Goal: Check status: Check status

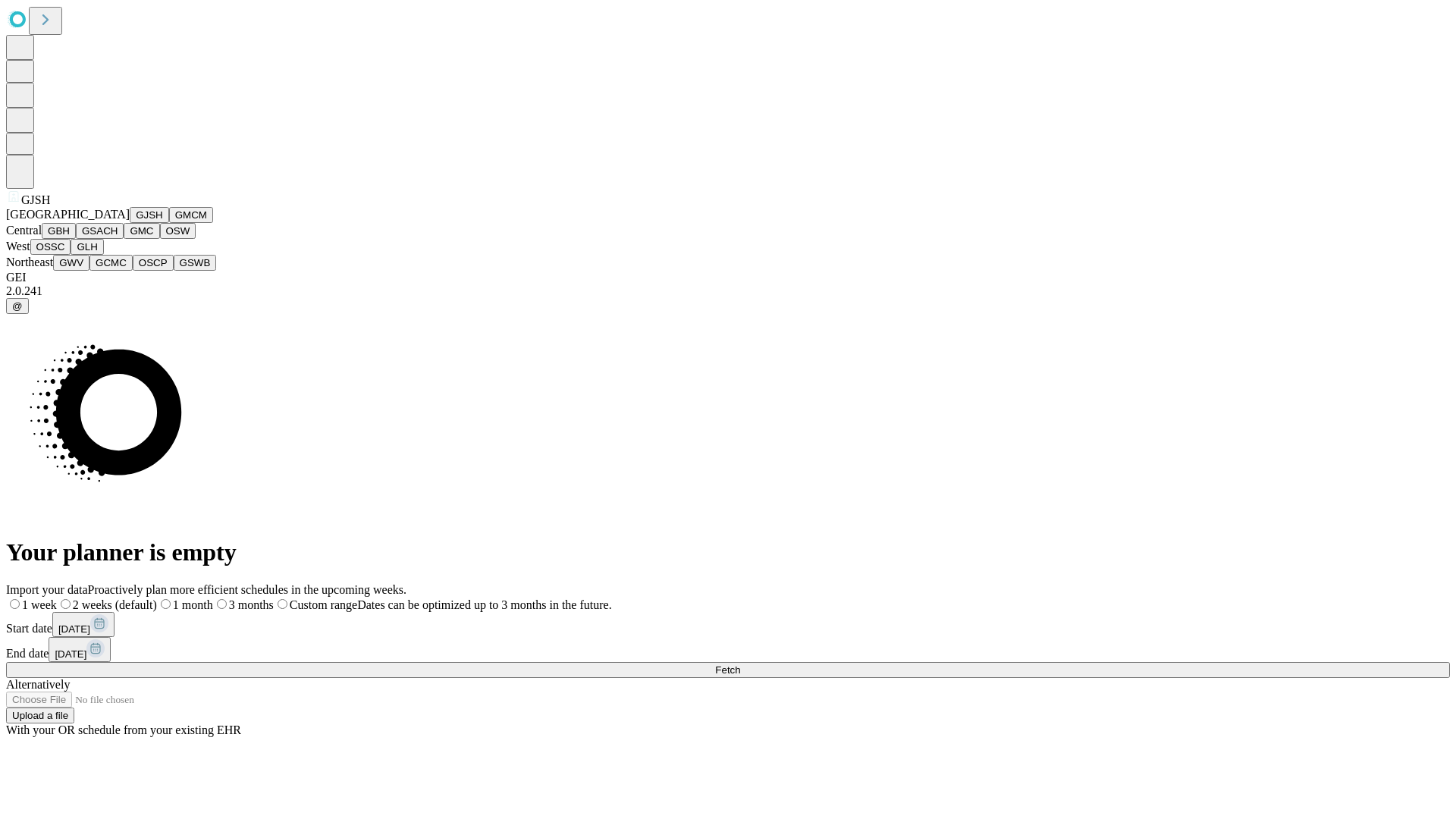
click at [129, 223] on button "GJSH" at bounding box center [149, 215] width 40 height 16
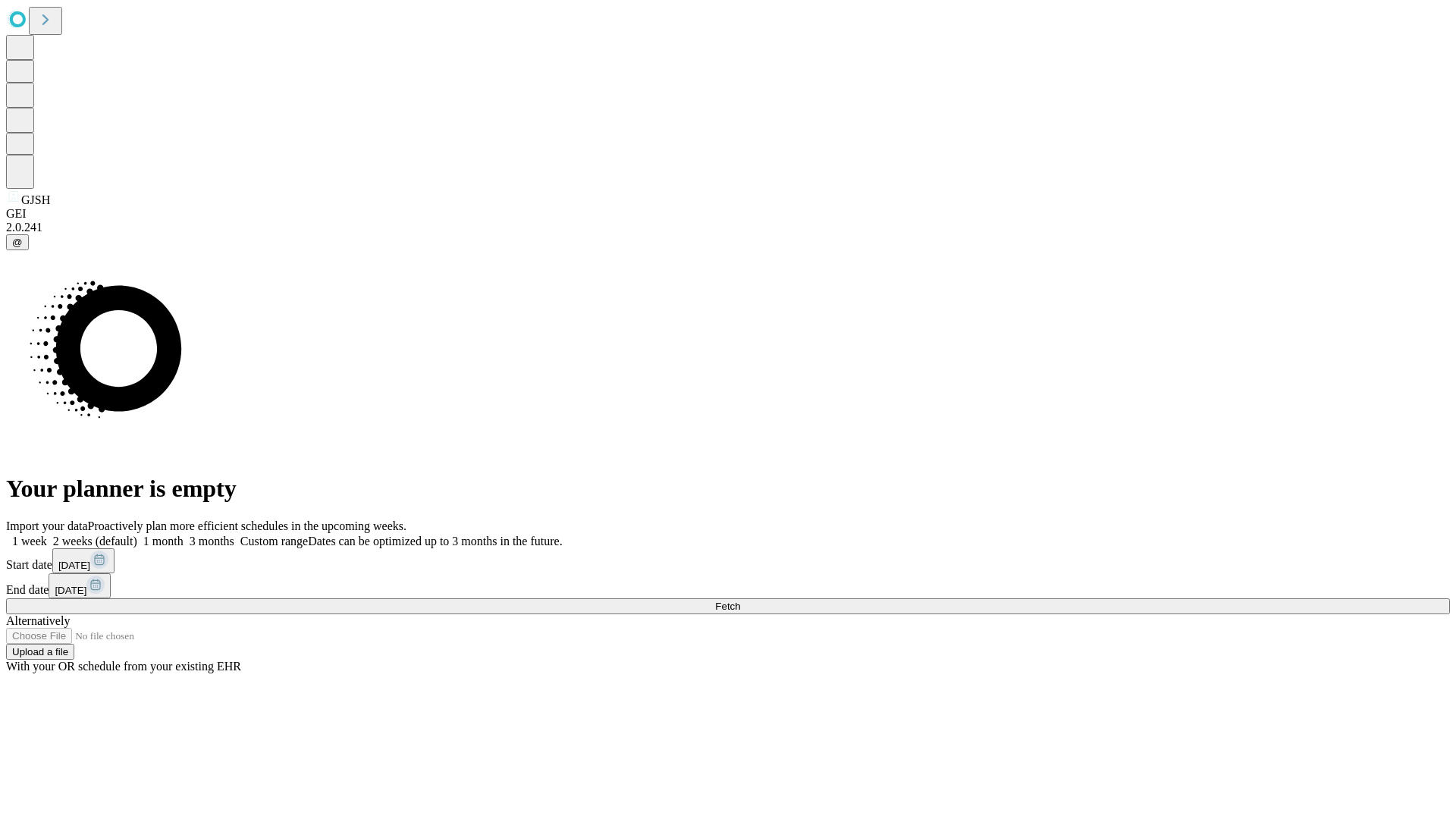
click at [47, 535] on label "1 week" at bounding box center [26, 541] width 41 height 13
click at [740, 601] on span "Fetch" at bounding box center [728, 607] width 25 height 12
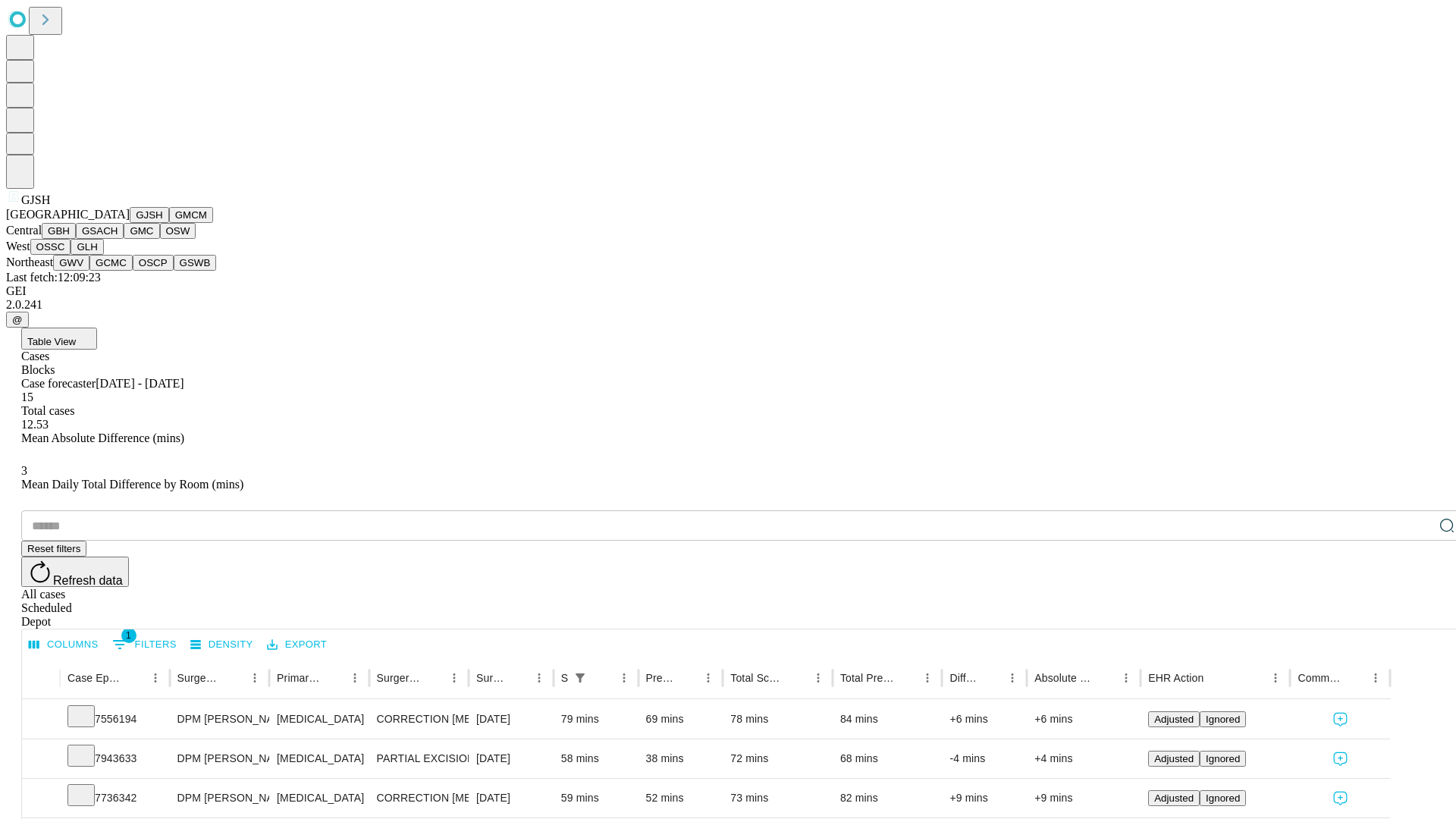
click at [169, 223] on button "GMCM" at bounding box center [191, 215] width 44 height 16
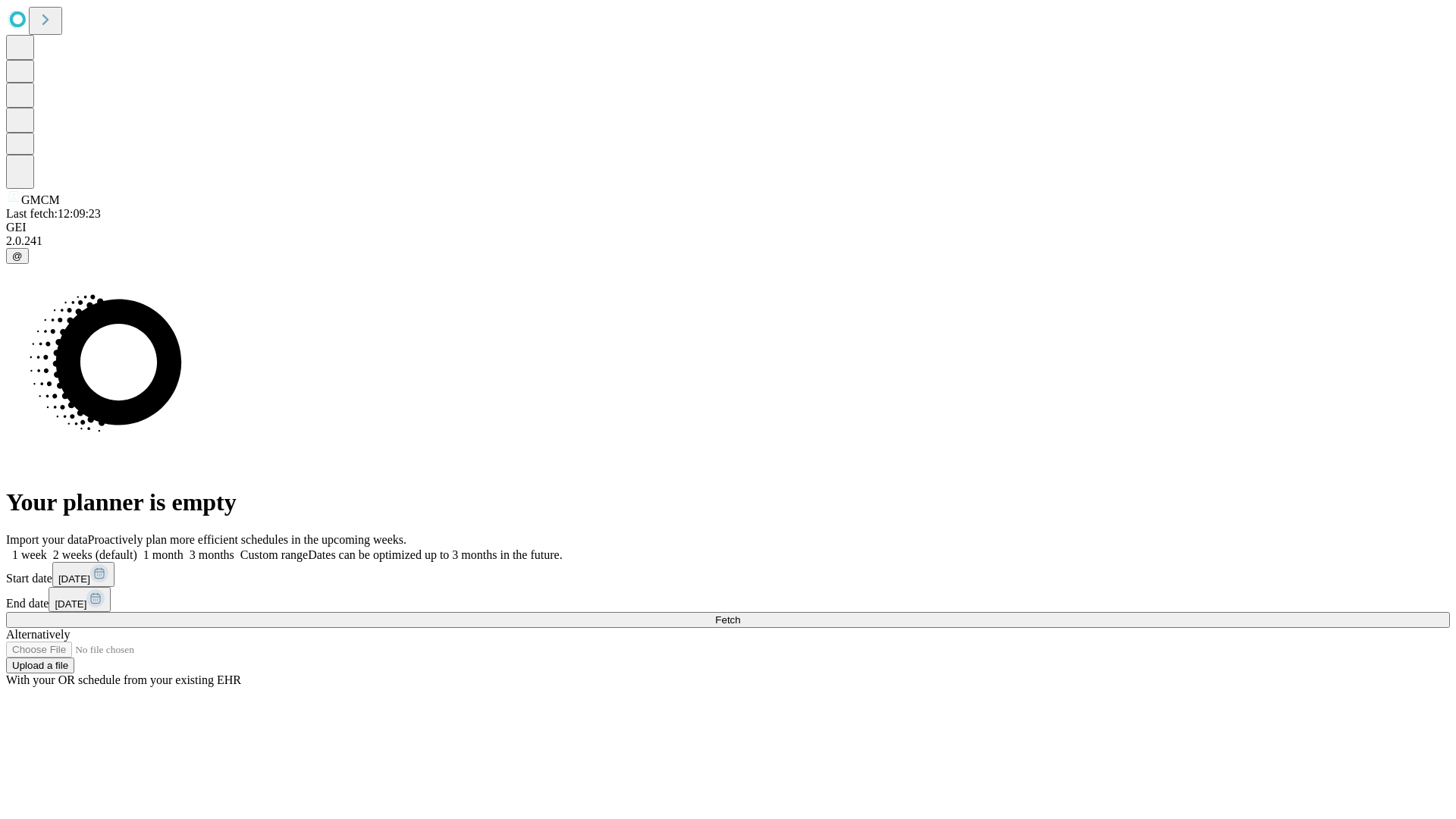
click at [47, 549] on label "1 week" at bounding box center [26, 555] width 41 height 13
click at [740, 614] on span "Fetch" at bounding box center [728, 620] width 25 height 12
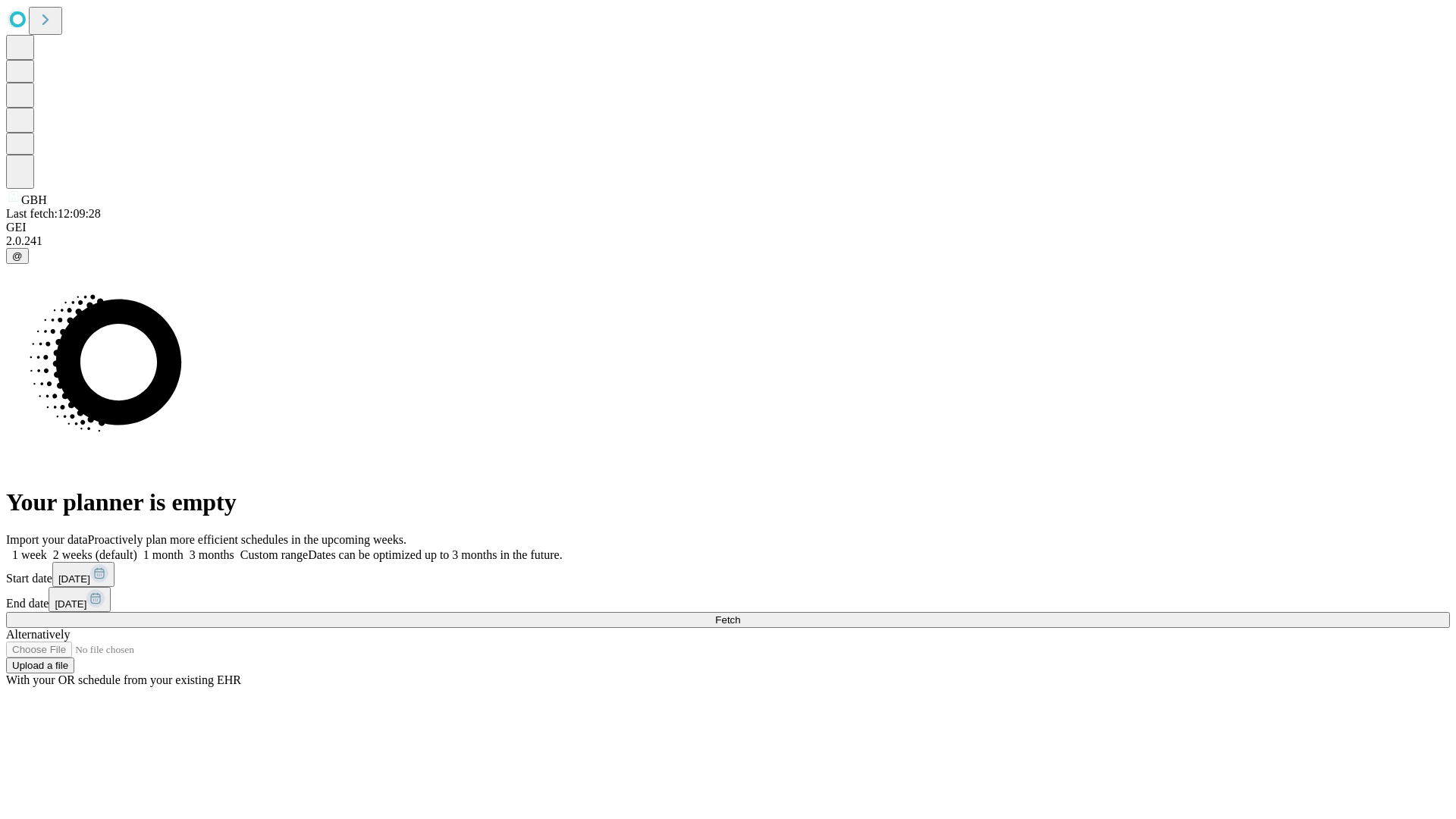
click at [47, 549] on label "1 week" at bounding box center [26, 555] width 41 height 13
click at [740, 614] on span "Fetch" at bounding box center [728, 620] width 25 height 12
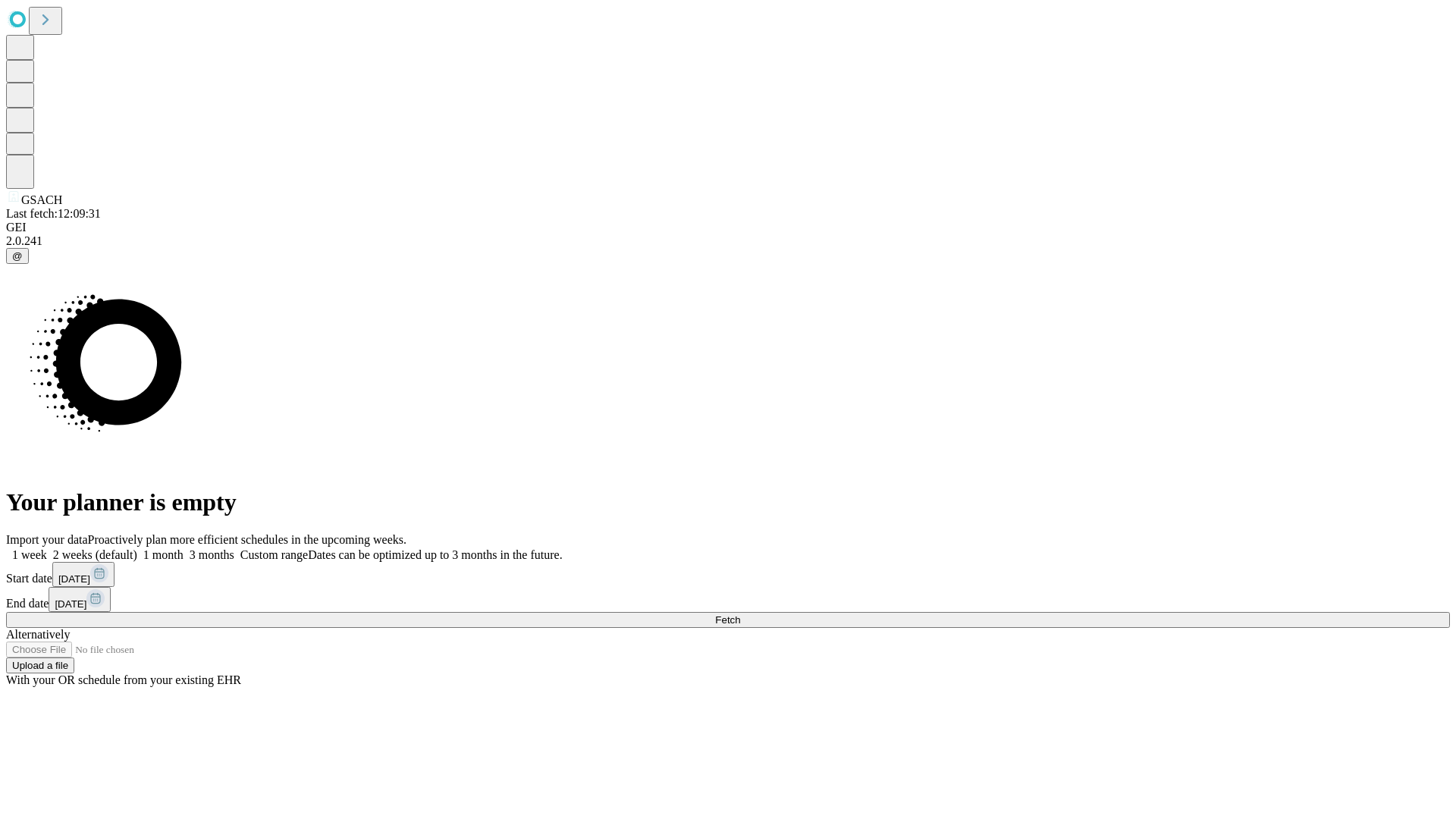
click at [740, 614] on span "Fetch" at bounding box center [728, 620] width 25 height 12
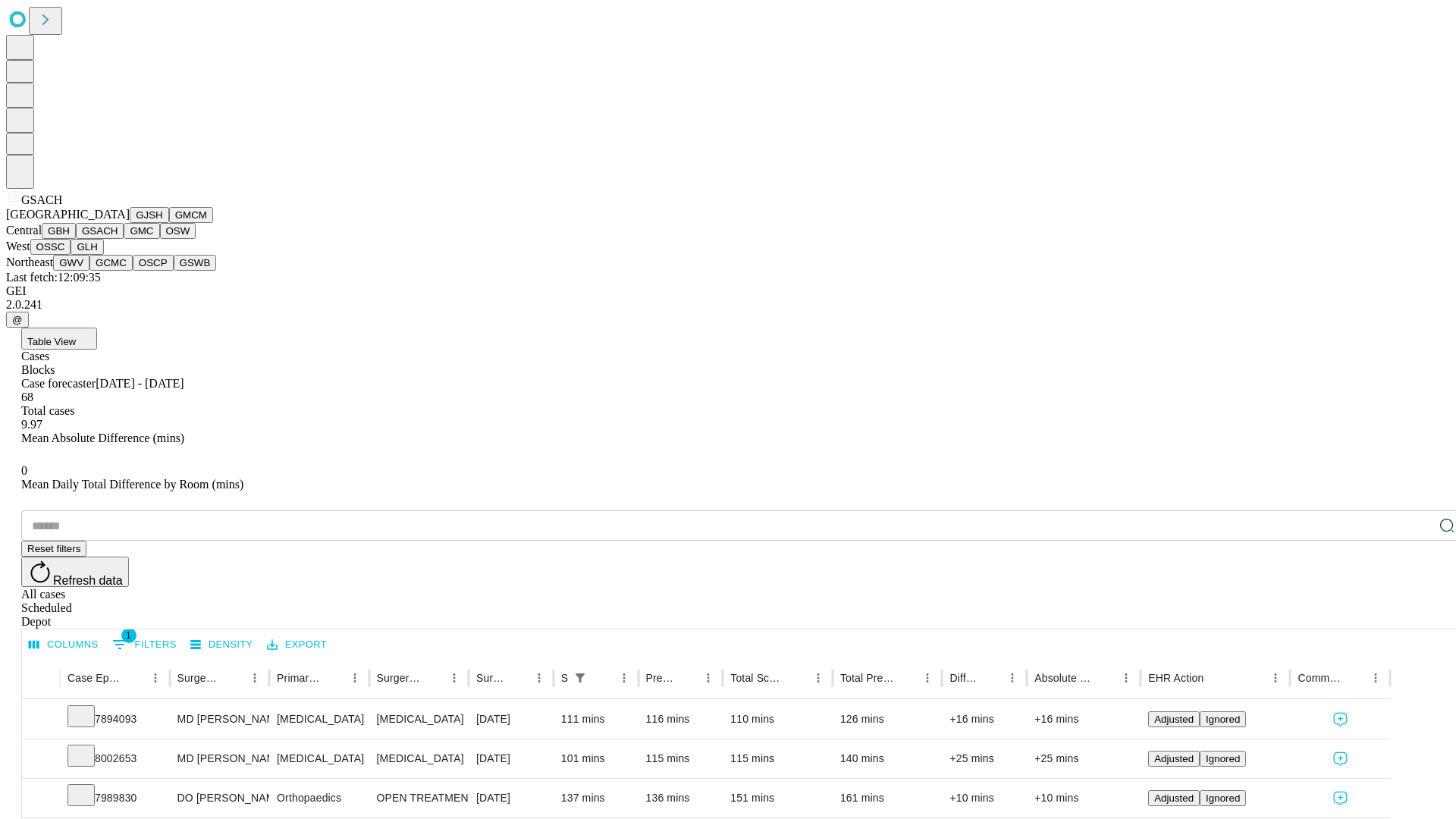
click at [123, 239] on button "GMC" at bounding box center [141, 230] width 36 height 16
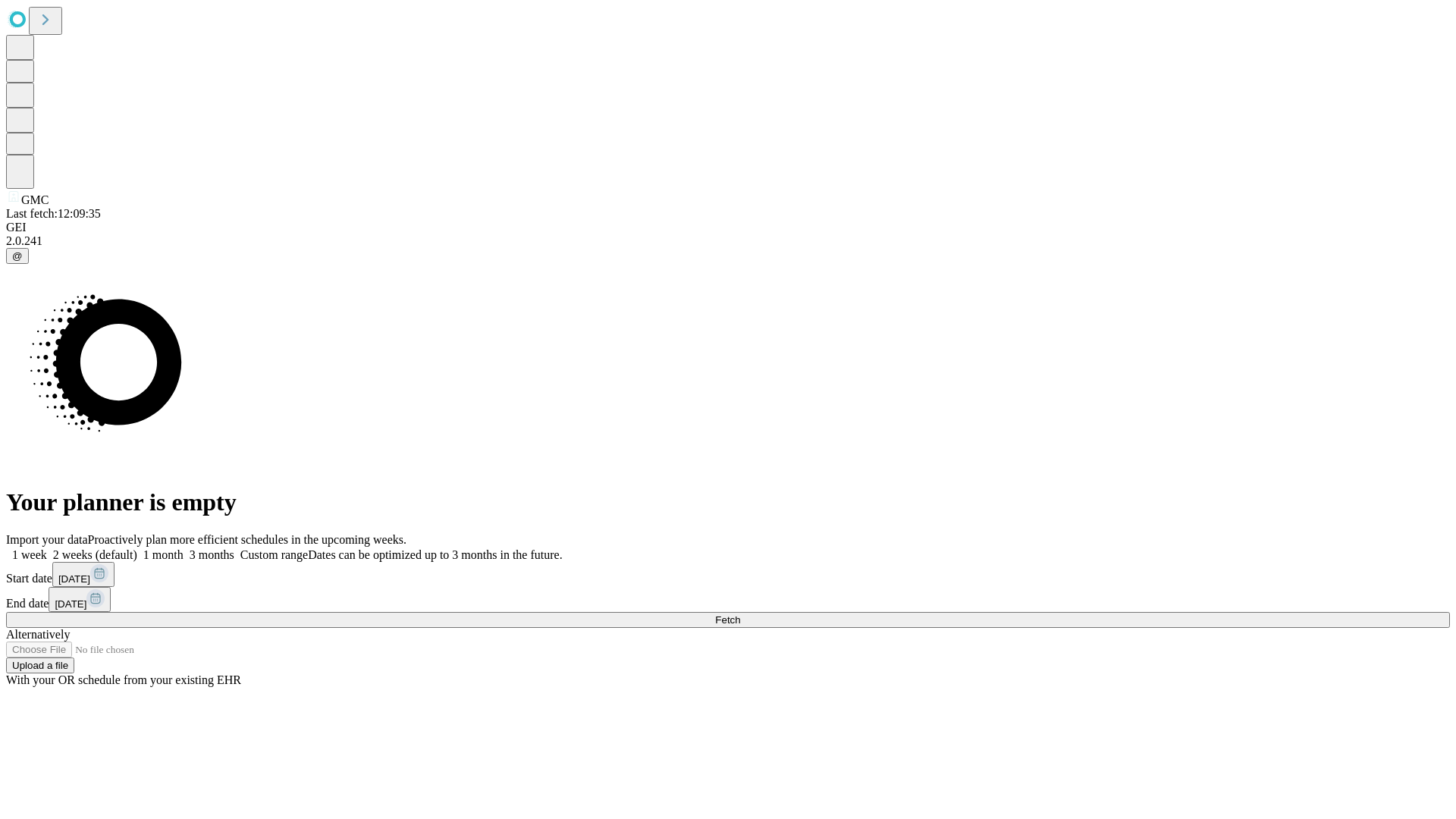
click at [47, 549] on label "1 week" at bounding box center [26, 555] width 41 height 13
click at [740, 614] on span "Fetch" at bounding box center [728, 620] width 25 height 12
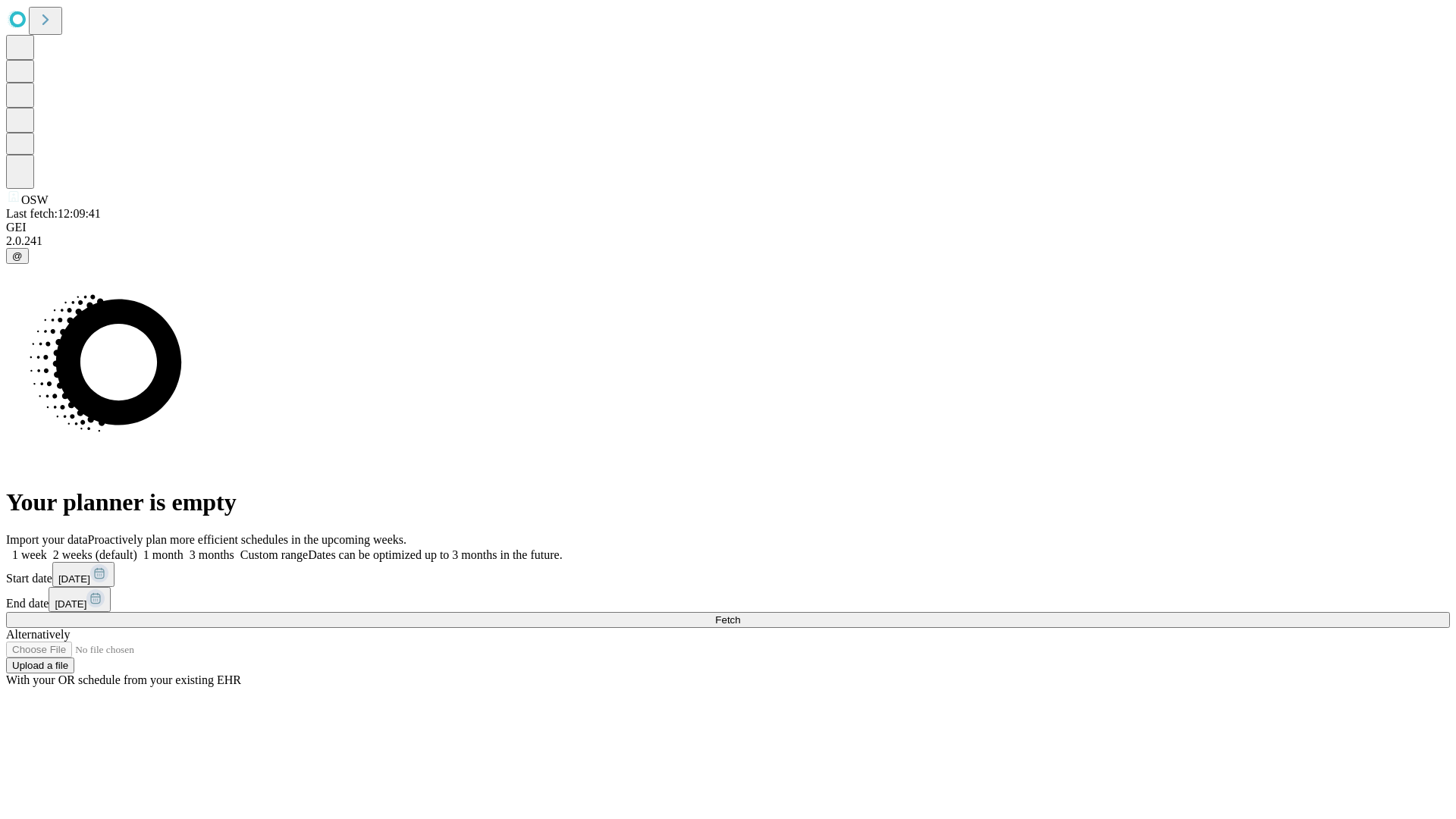
click at [47, 549] on label "1 week" at bounding box center [26, 555] width 41 height 13
click at [740, 614] on span "Fetch" at bounding box center [728, 620] width 25 height 12
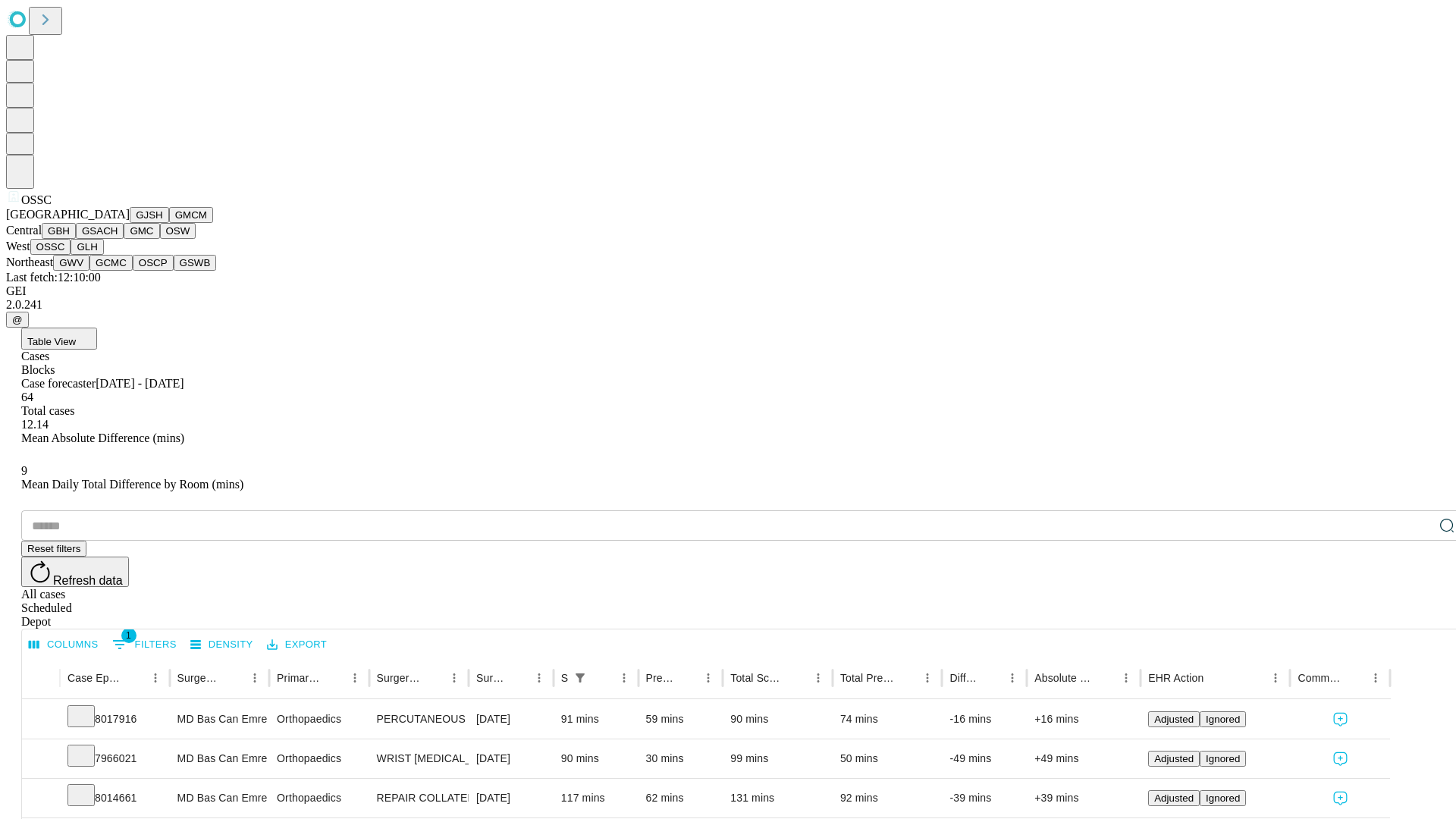
click at [103, 254] on button "GLH" at bounding box center [86, 246] width 32 height 16
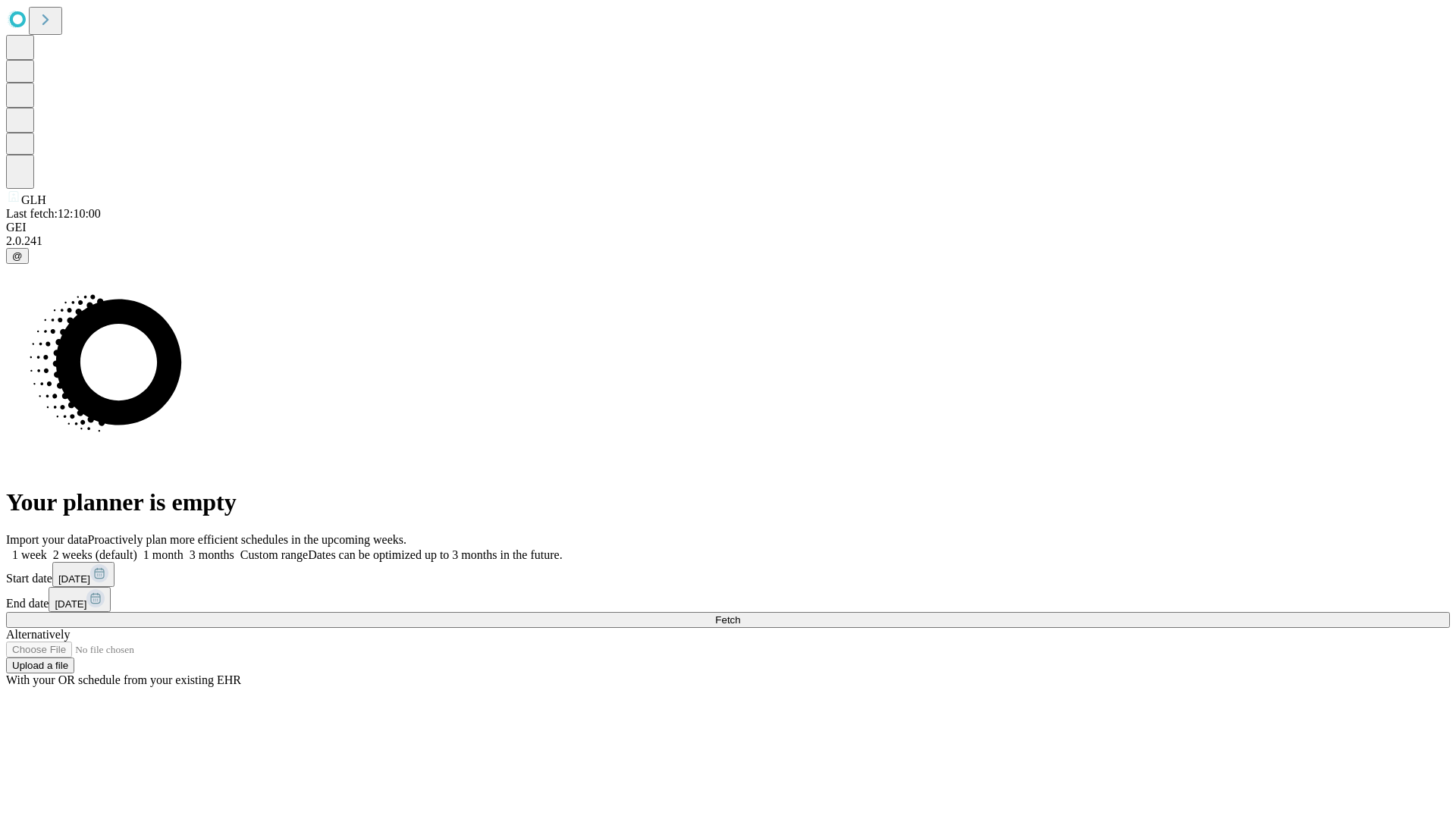
click at [47, 549] on label "1 week" at bounding box center [26, 555] width 41 height 13
click at [740, 614] on span "Fetch" at bounding box center [728, 620] width 25 height 12
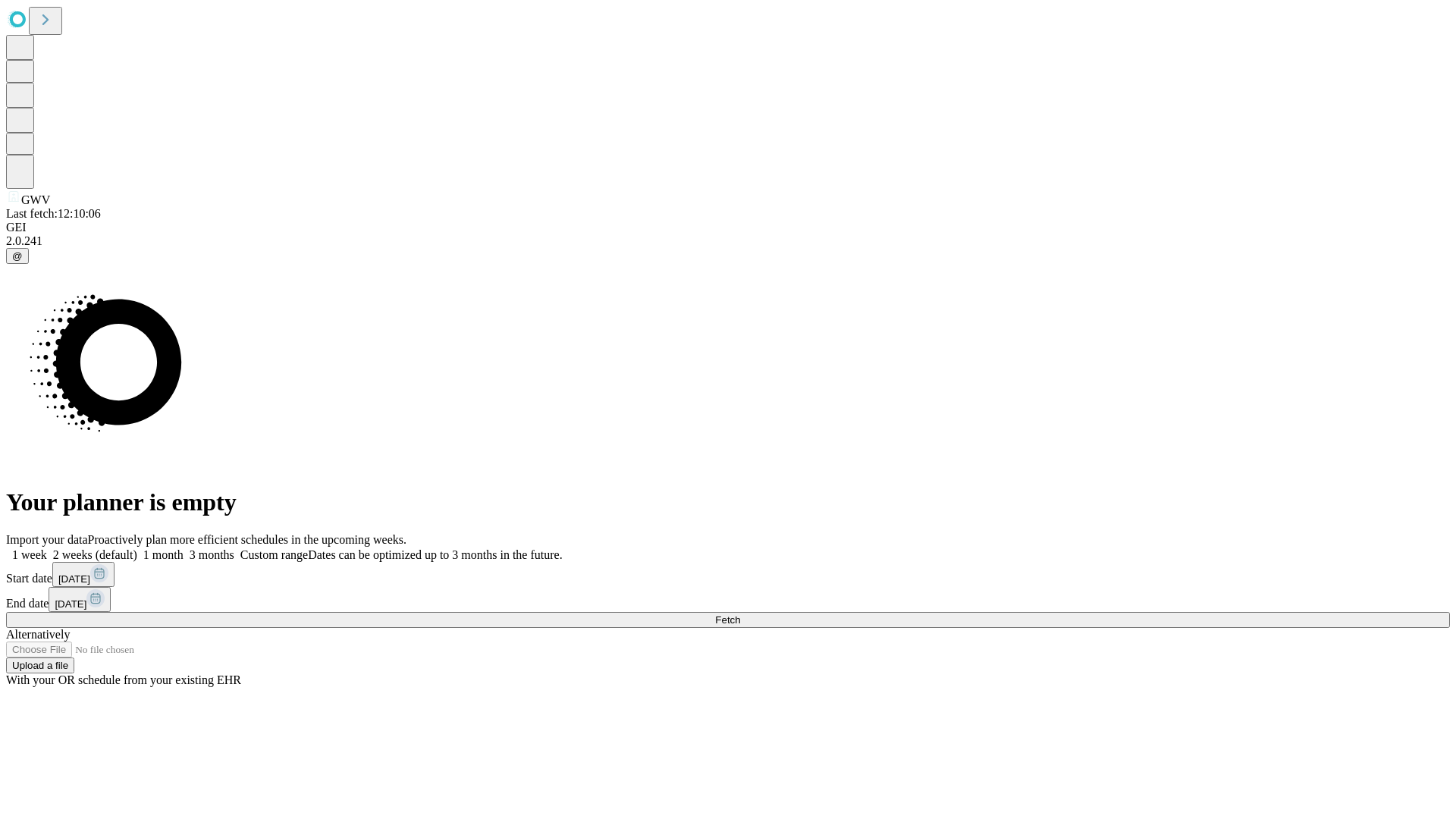
click at [740, 614] on span "Fetch" at bounding box center [728, 620] width 25 height 12
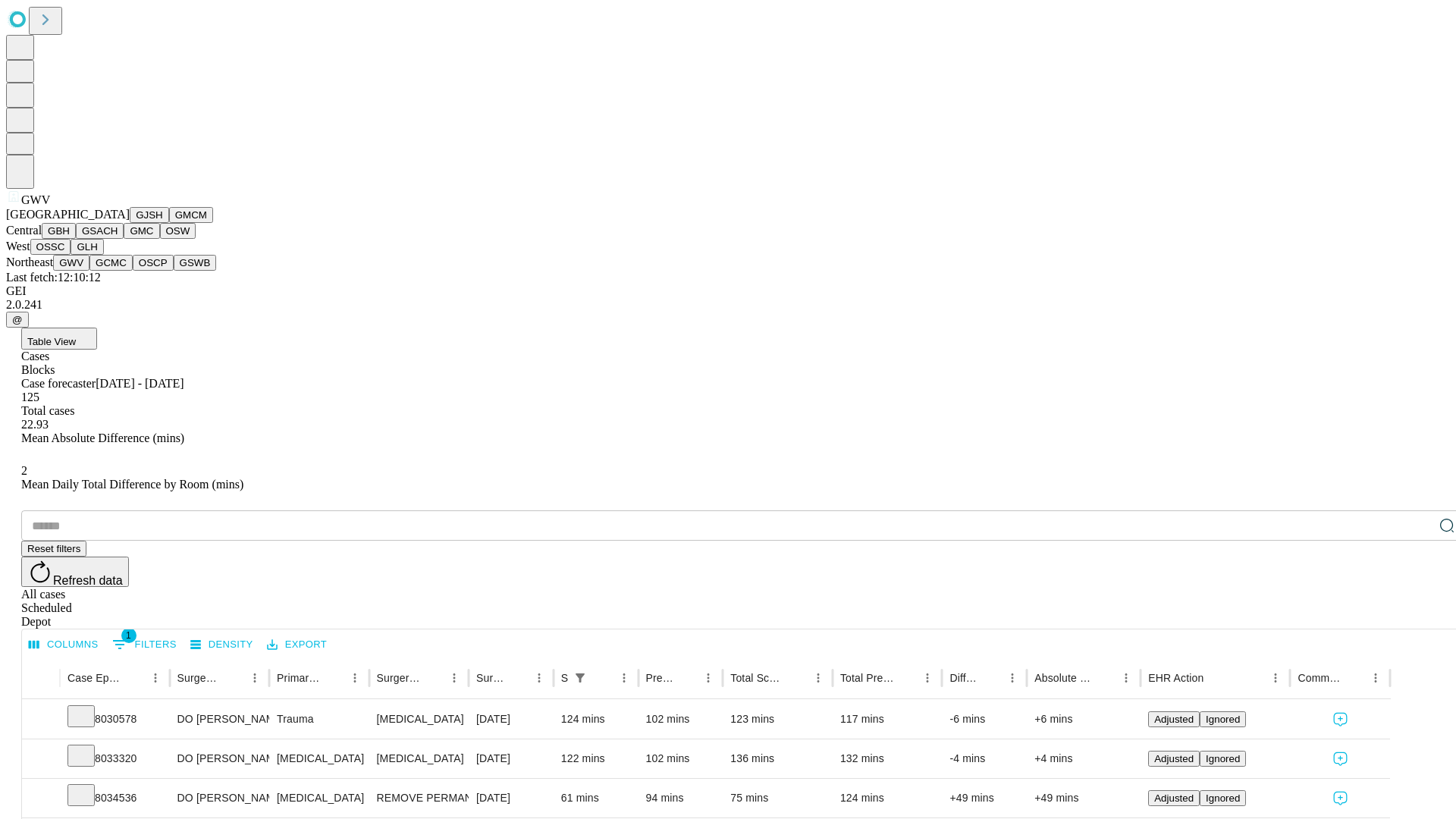
click at [118, 271] on button "GCMC" at bounding box center [111, 262] width 43 height 16
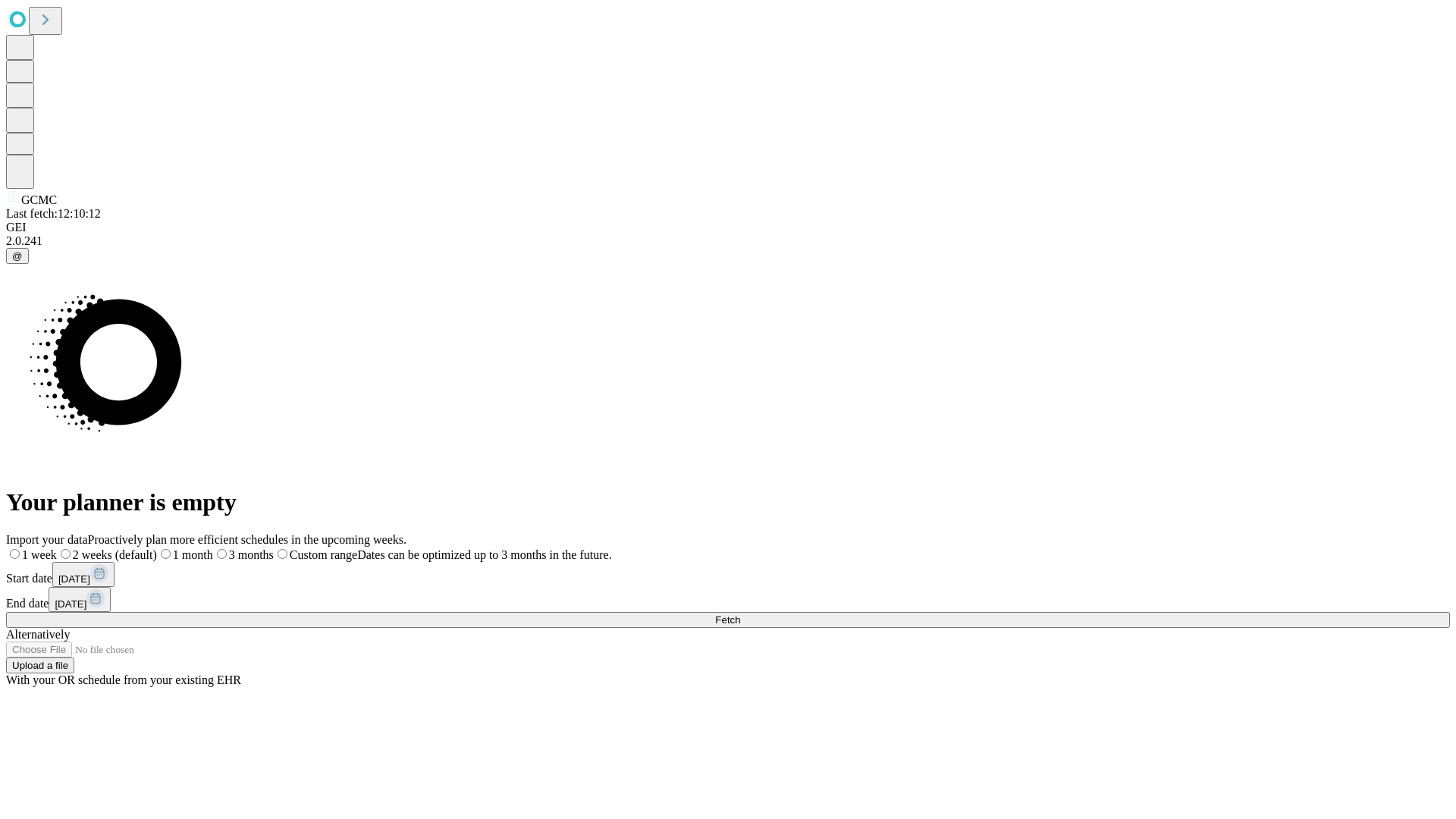
click at [57, 549] on label "1 week" at bounding box center [31, 555] width 51 height 13
click at [740, 614] on span "Fetch" at bounding box center [728, 620] width 25 height 12
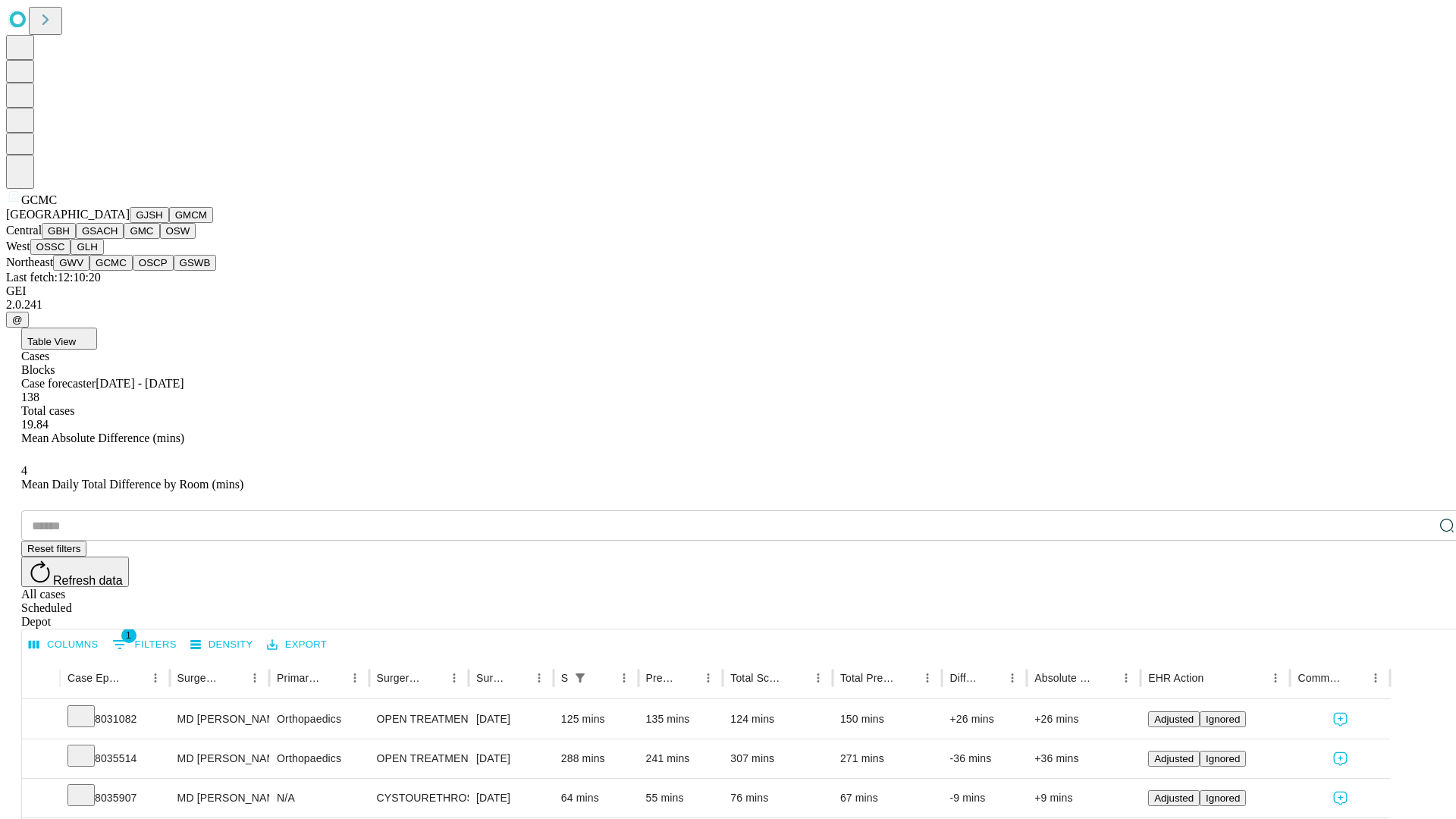
click at [133, 271] on button "OSCP" at bounding box center [152, 262] width 41 height 16
